Goal: Find specific fact: Find specific fact

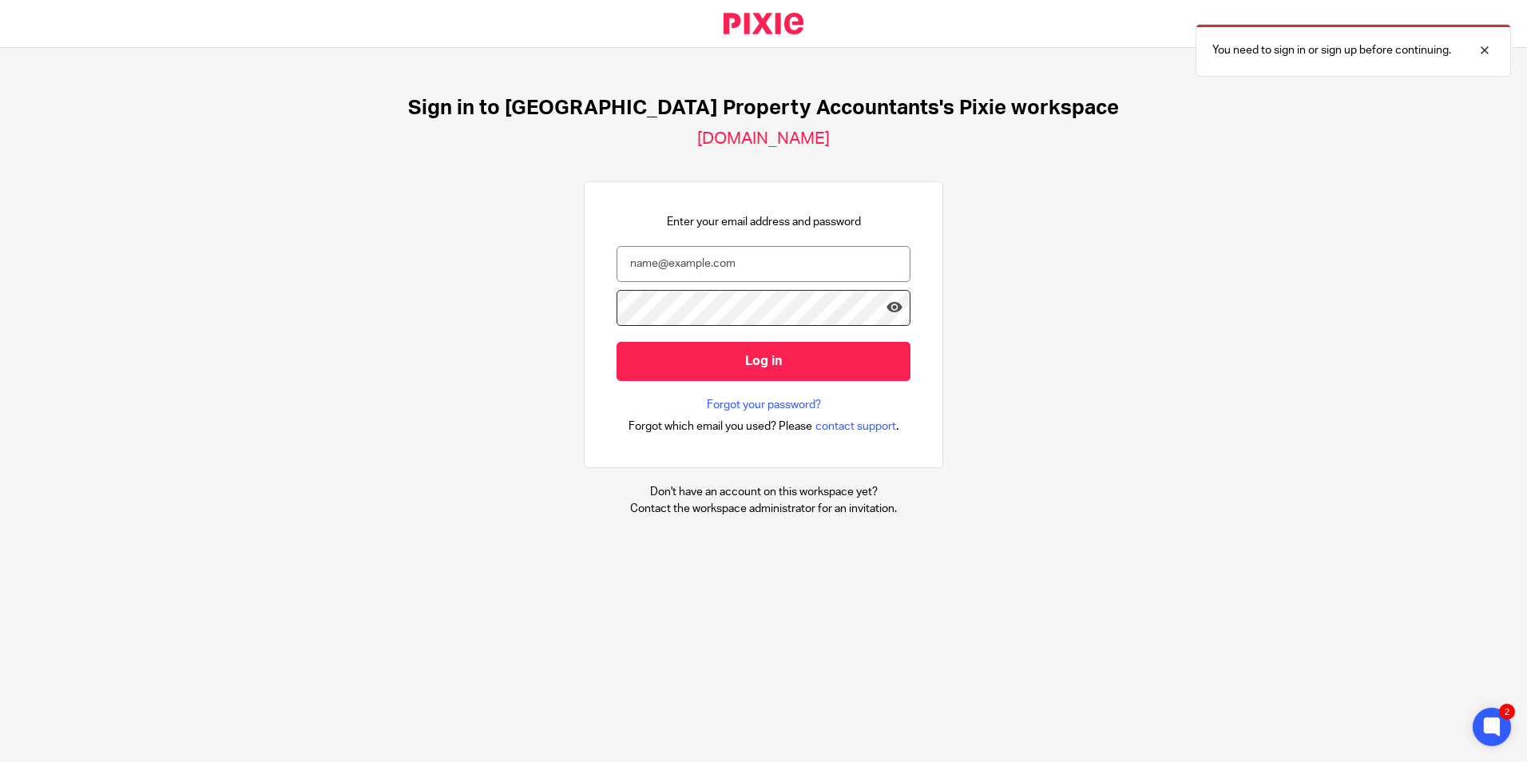
type input "[EMAIL_ADDRESS][DOMAIN_NAME]"
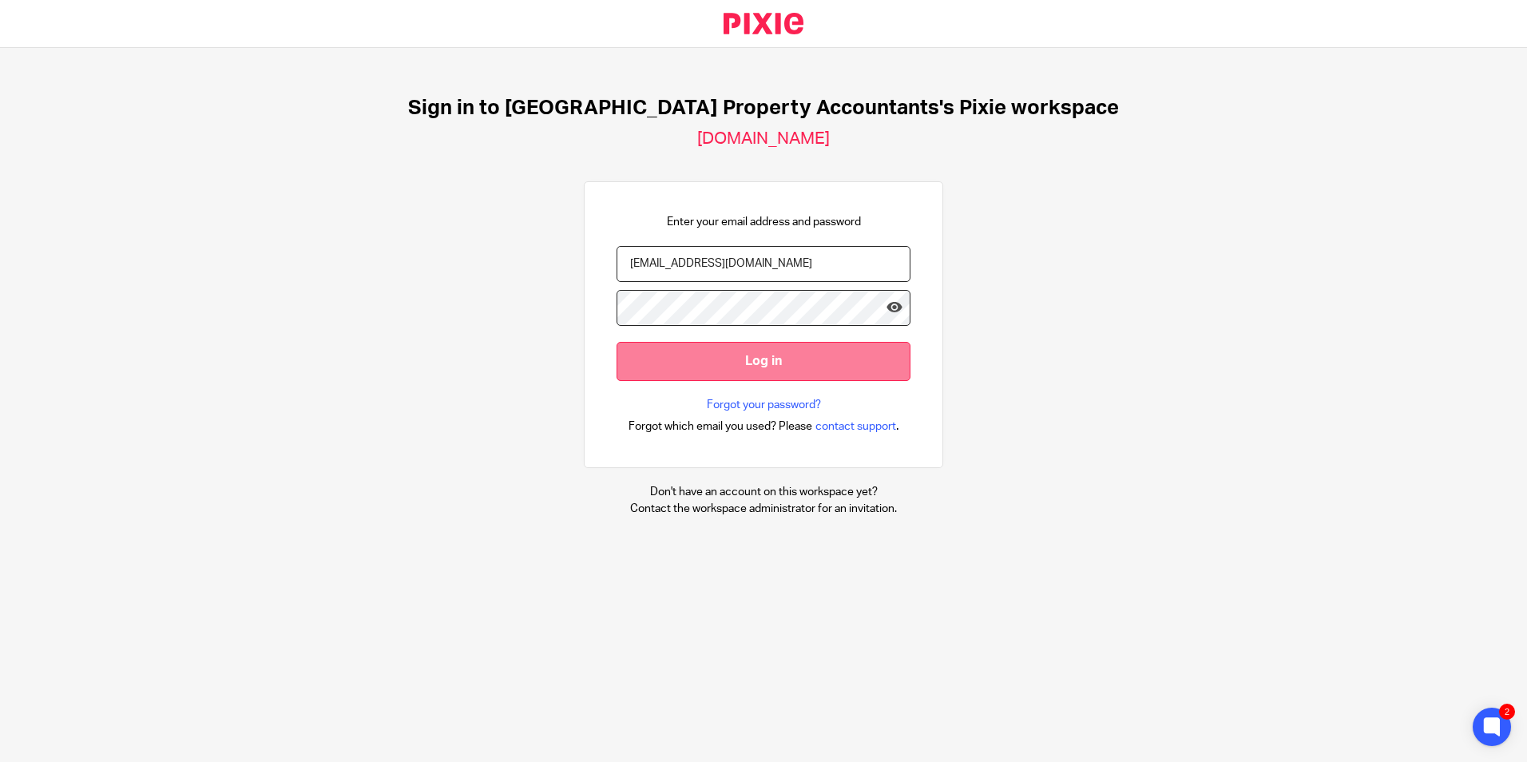
click at [806, 358] on input "Log in" at bounding box center [764, 361] width 294 height 39
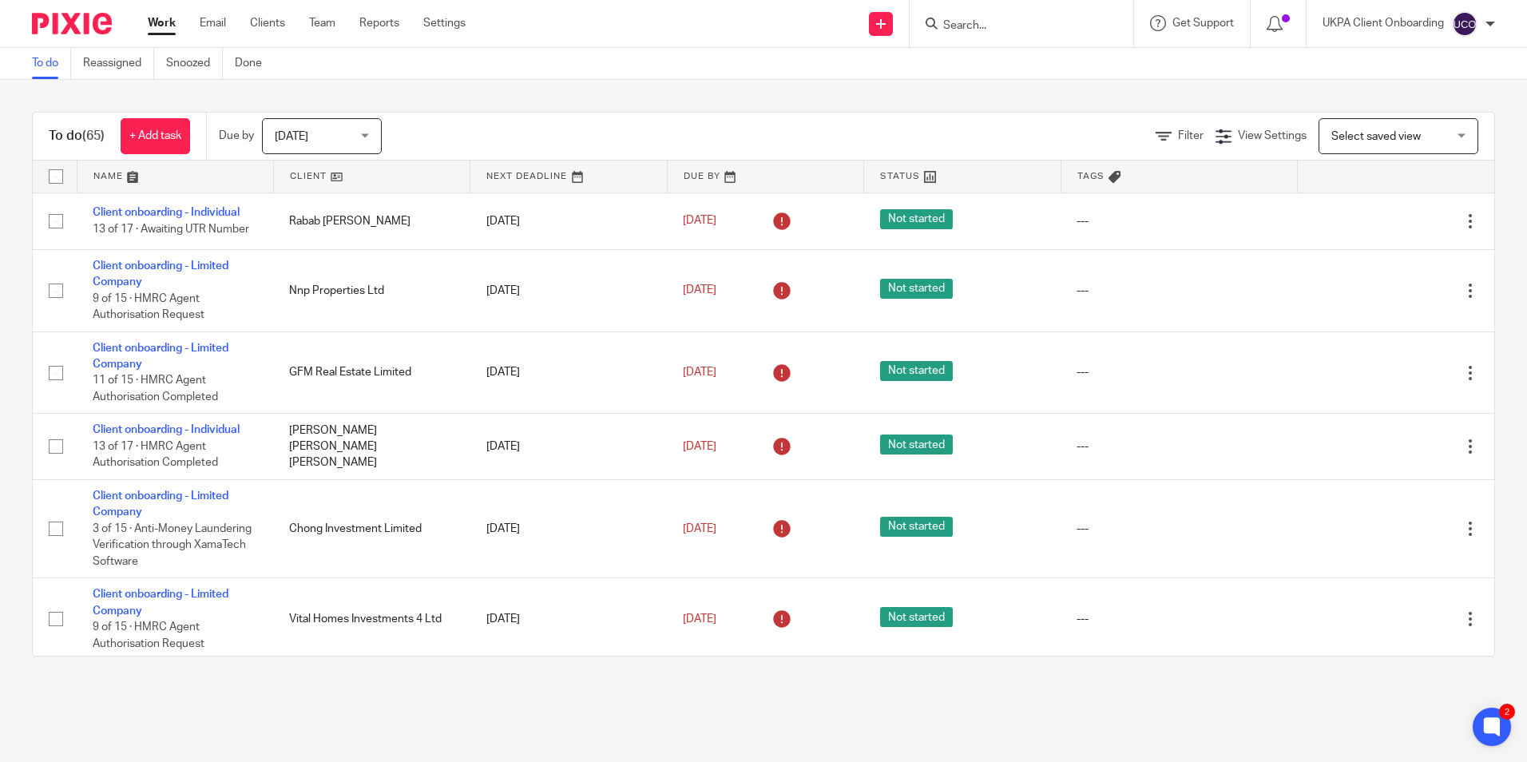
click at [998, 25] on input "Search" at bounding box center [1014, 26] width 144 height 14
paste input "7440035897"
type input "7440035897"
click at [1103, 16] on button "reset" at bounding box center [1104, 22] width 16 height 16
